Goal: Information Seeking & Learning: Learn about a topic

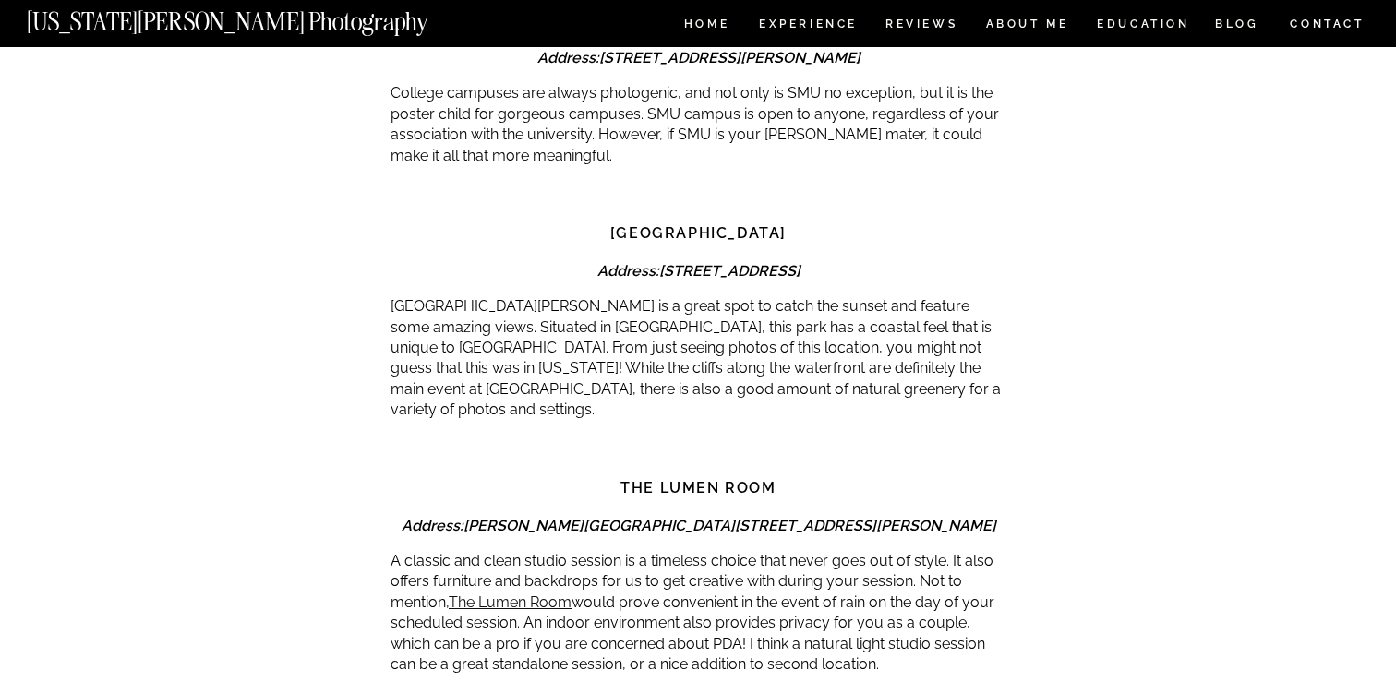
scroll to position [5440, 0]
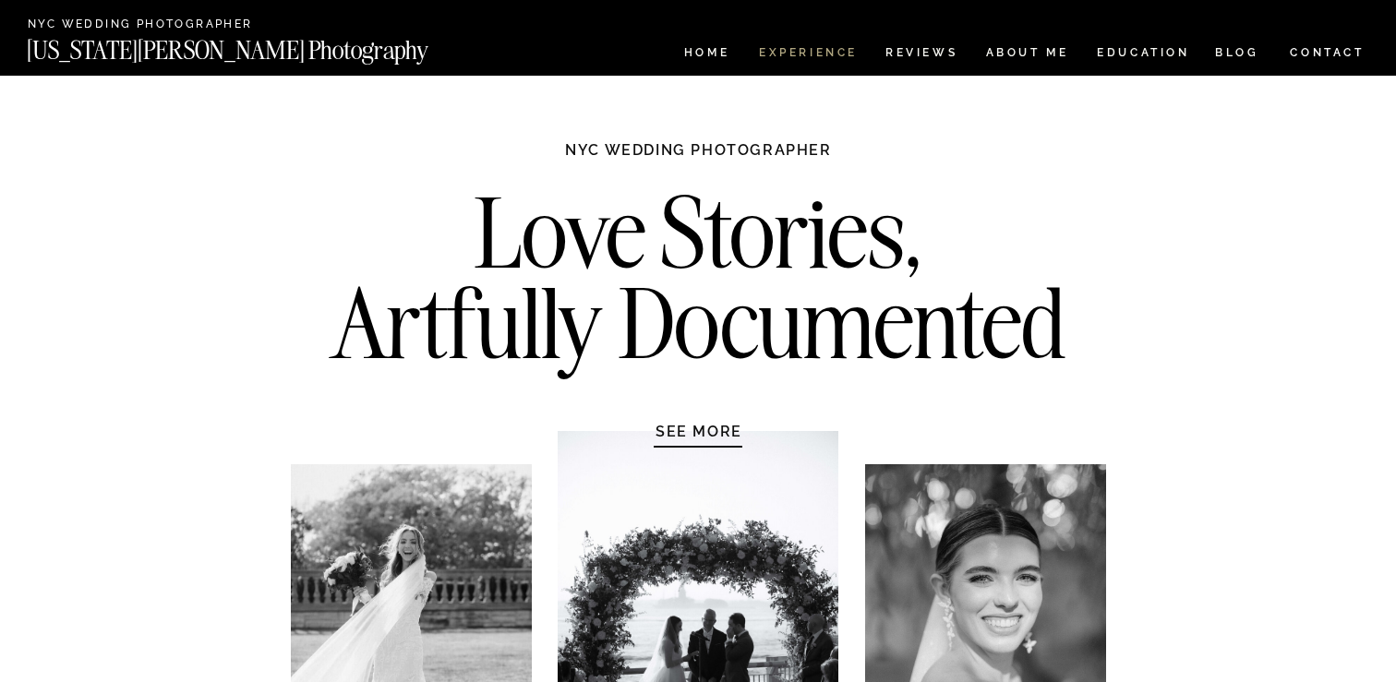
click at [833, 55] on nav "Experience" at bounding box center [807, 55] width 97 height 16
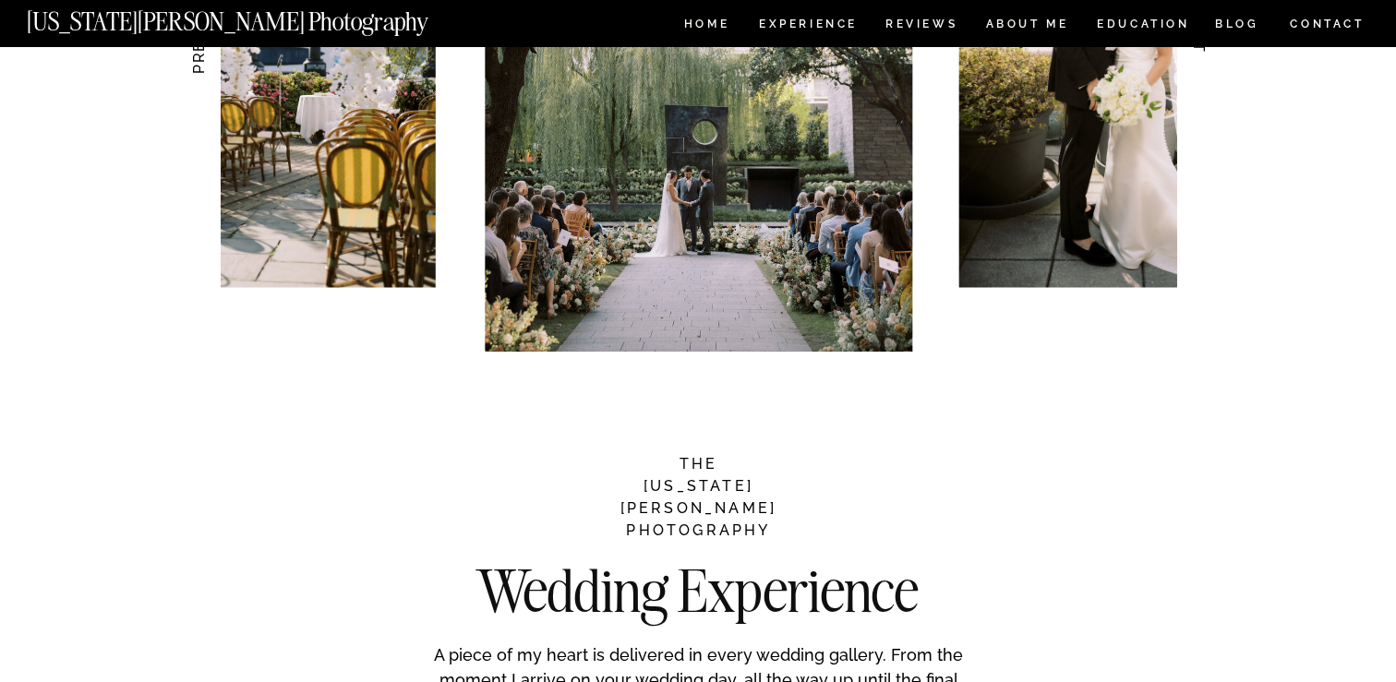
scroll to position [2288, 0]
